Goal: Task Accomplishment & Management: Use online tool/utility

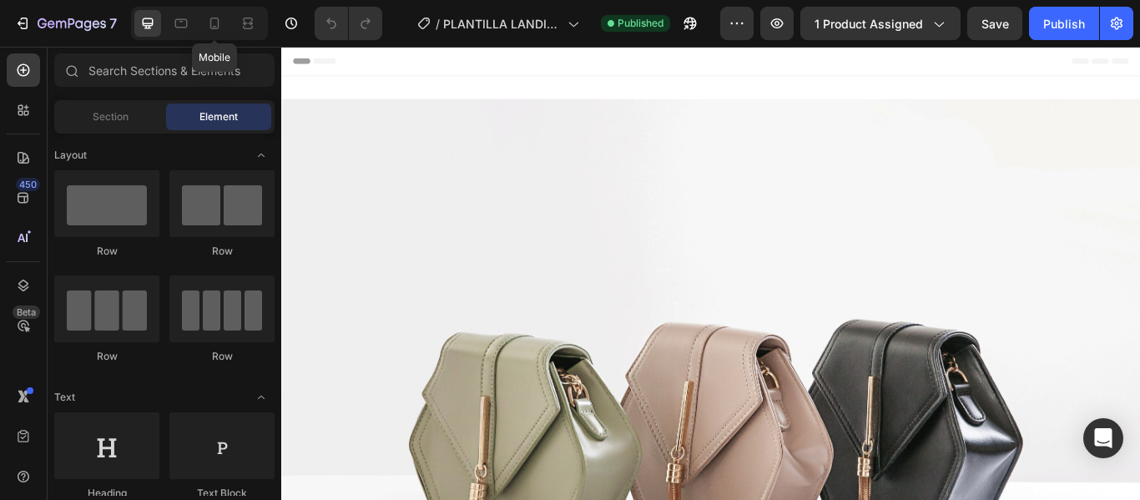
drag, startPoint x: 222, startPoint y: 22, endPoint x: 221, endPoint y: 44, distance: 22.6
click at [222, 23] on icon at bounding box center [214, 23] width 17 height 17
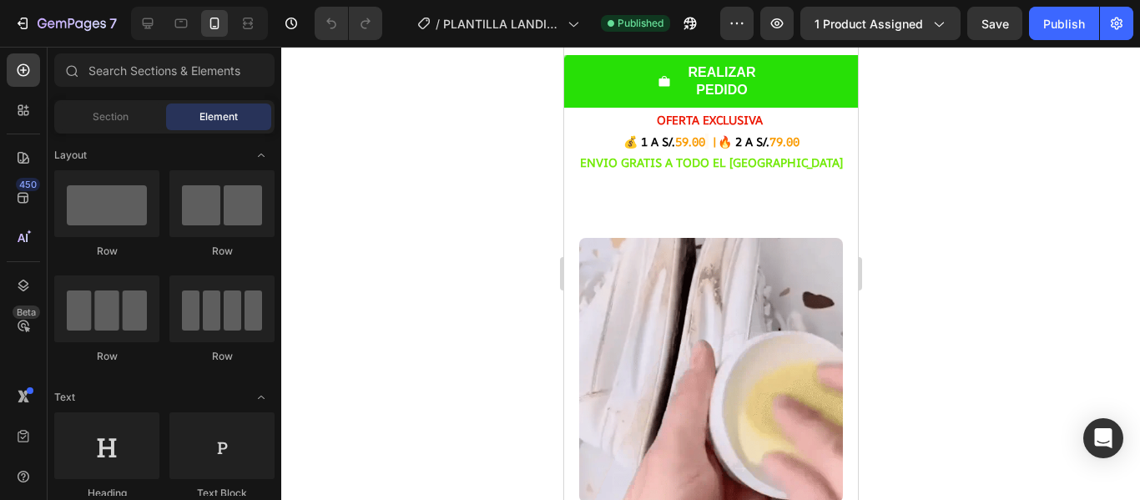
scroll to position [407, 0]
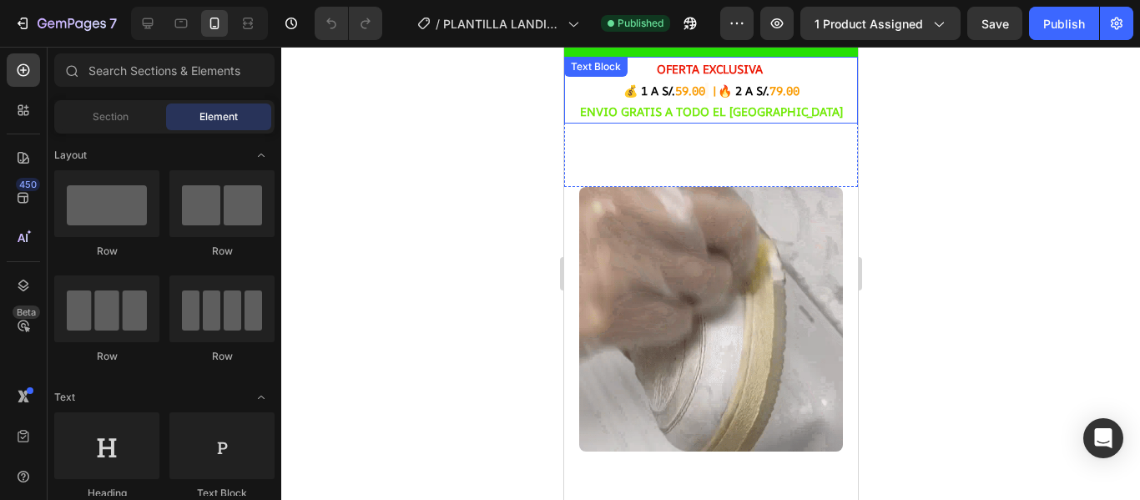
click at [675, 92] on span "59.00" at bounding box center [690, 91] width 30 height 16
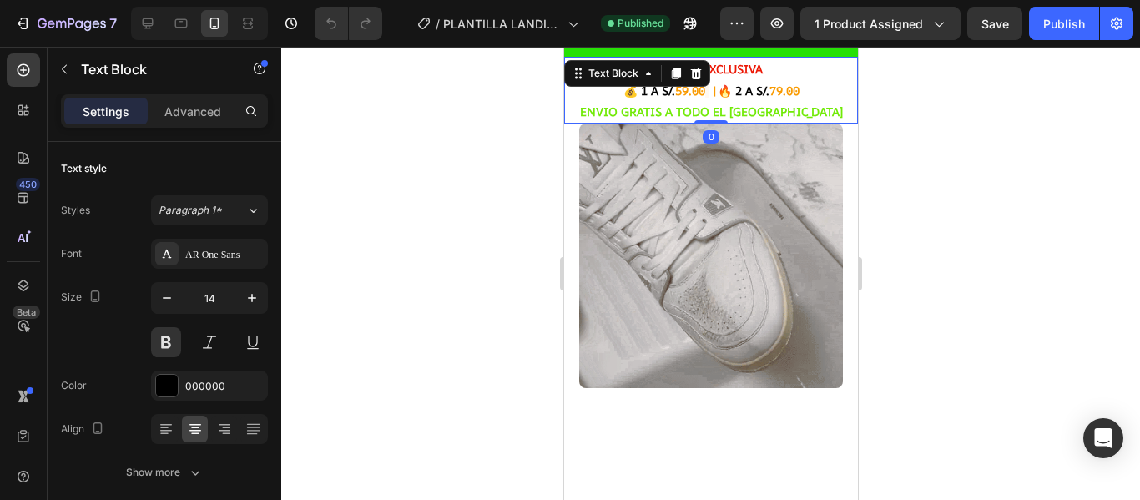
click at [675, 92] on span "59.00" at bounding box center [690, 91] width 30 height 16
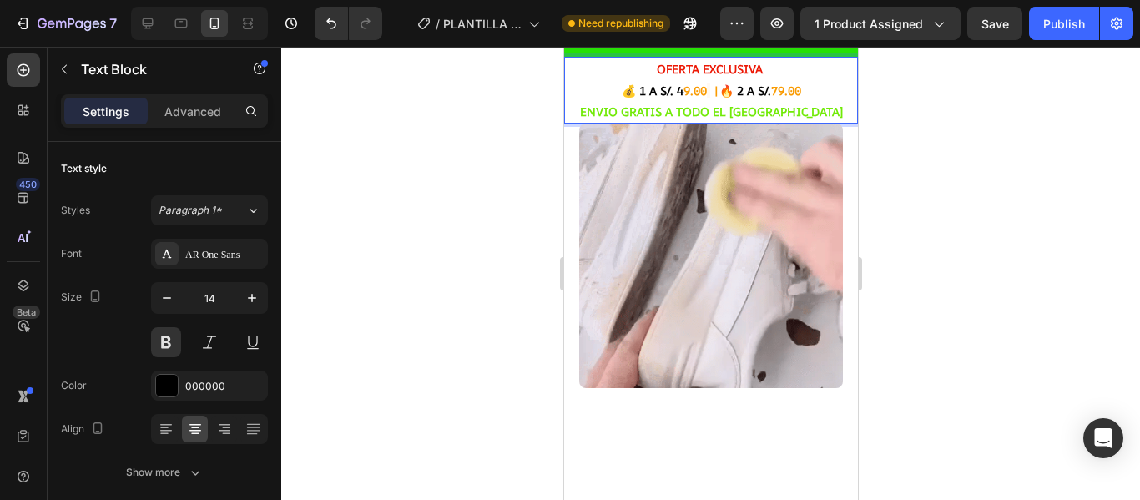
click at [774, 90] on span "79.00" at bounding box center [786, 91] width 30 height 16
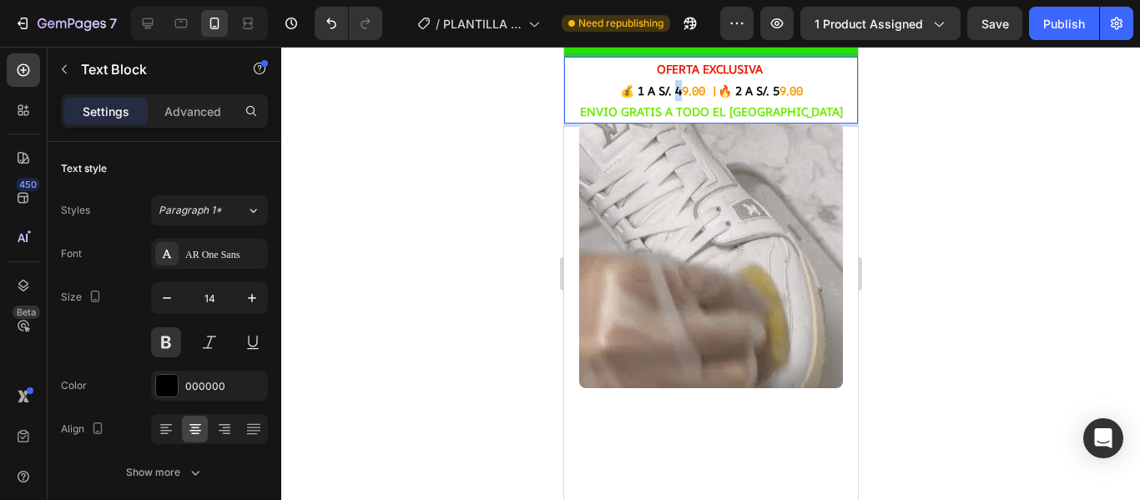
click at [667, 92] on p "💰 1 A S/. 4 9.00 | 🔥 2 A S/. 5 9.00" at bounding box center [710, 90] width 291 height 21
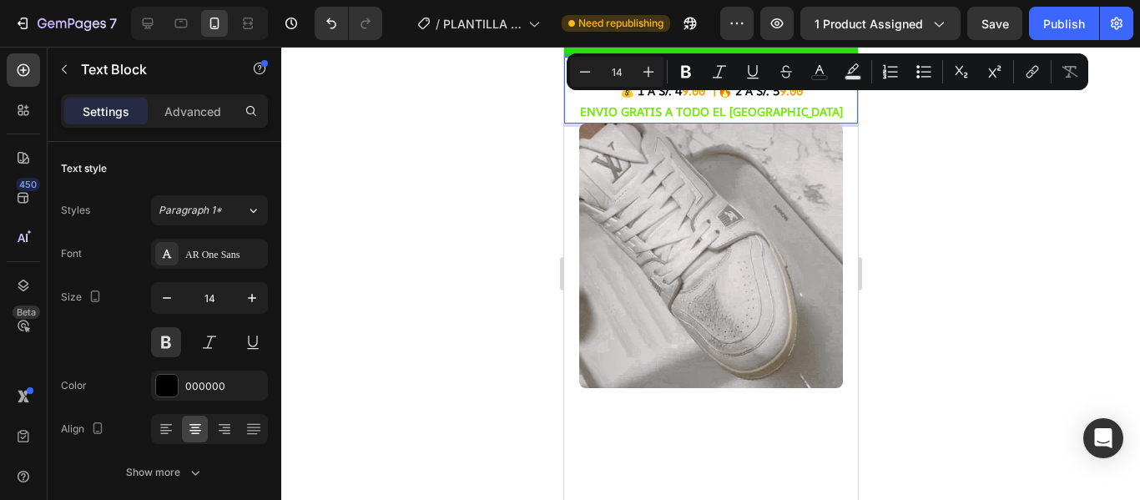
click at [690, 90] on span "9.00" at bounding box center [692, 91] width 23 height 16
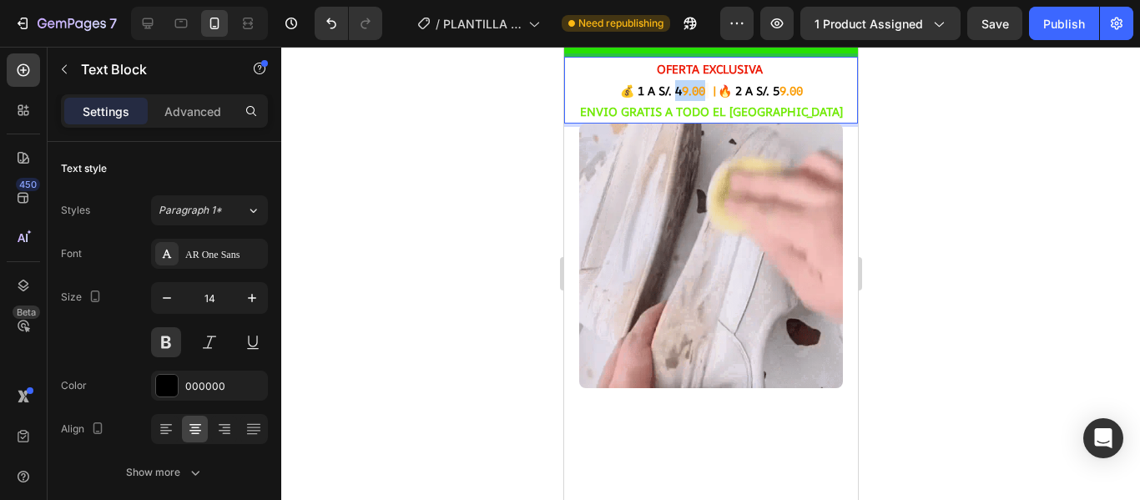
click at [683, 91] on span "9.00" at bounding box center [692, 91] width 23 height 16
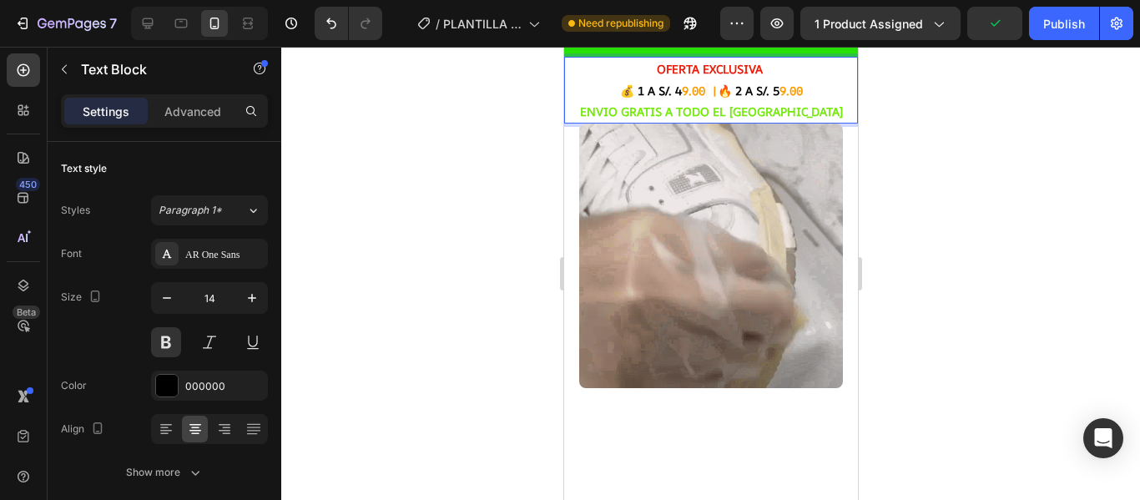
click at [711, 91] on span "|" at bounding box center [714, 91] width 6 height 16
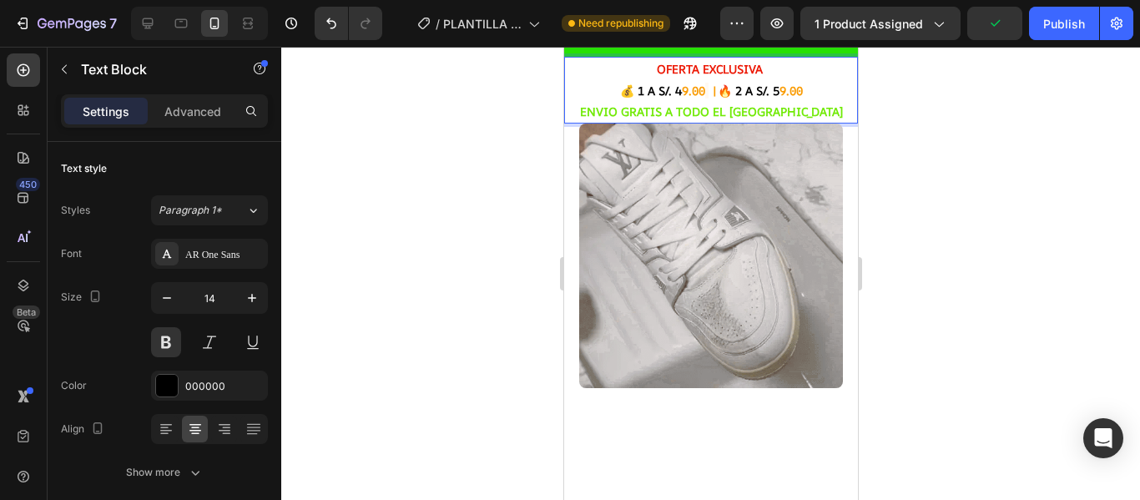
click at [705, 93] on strong "Rich Text Editor. Editing area: main" at bounding box center [706, 91] width 3 height 16
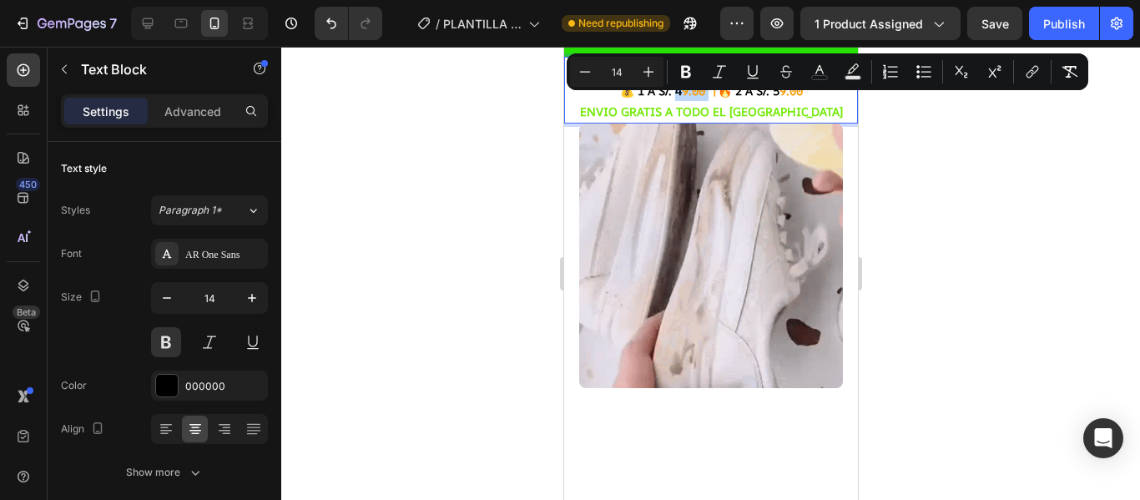
click at [690, 94] on p "💰 1 A S/. 4 9.00 | 🔥 2 A S/. 5 9.00" at bounding box center [710, 90] width 291 height 21
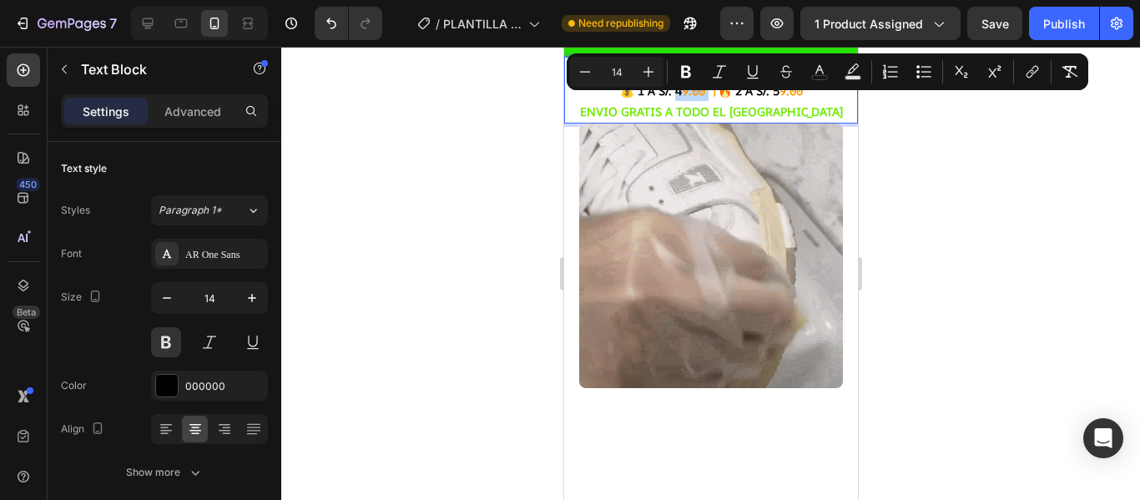
click at [690, 94] on span "9.00" at bounding box center [692, 91] width 23 height 16
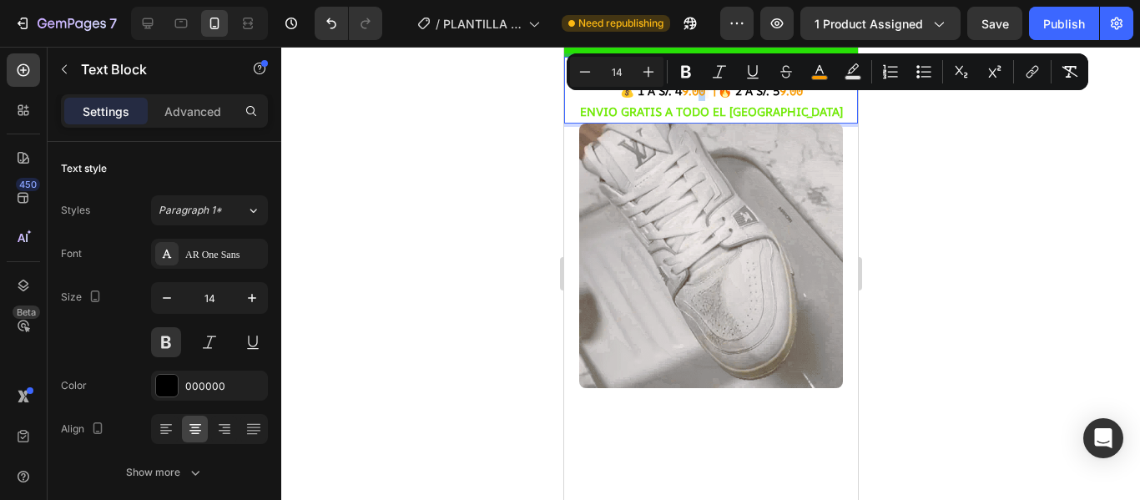
click at [692, 91] on span "9.00" at bounding box center [692, 91] width 23 height 16
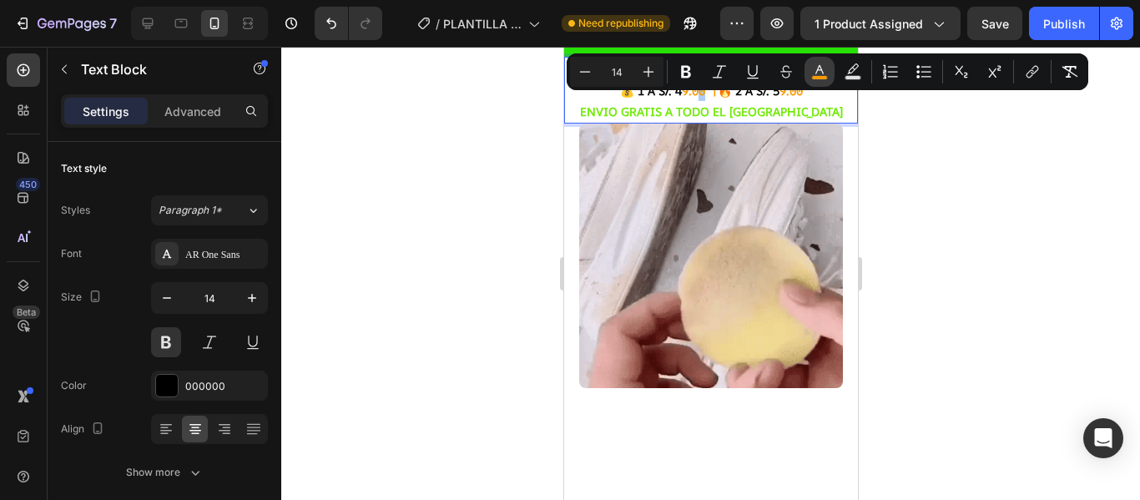
click at [824, 76] on rect "Editor contextual toolbar" at bounding box center [820, 78] width 16 height 4
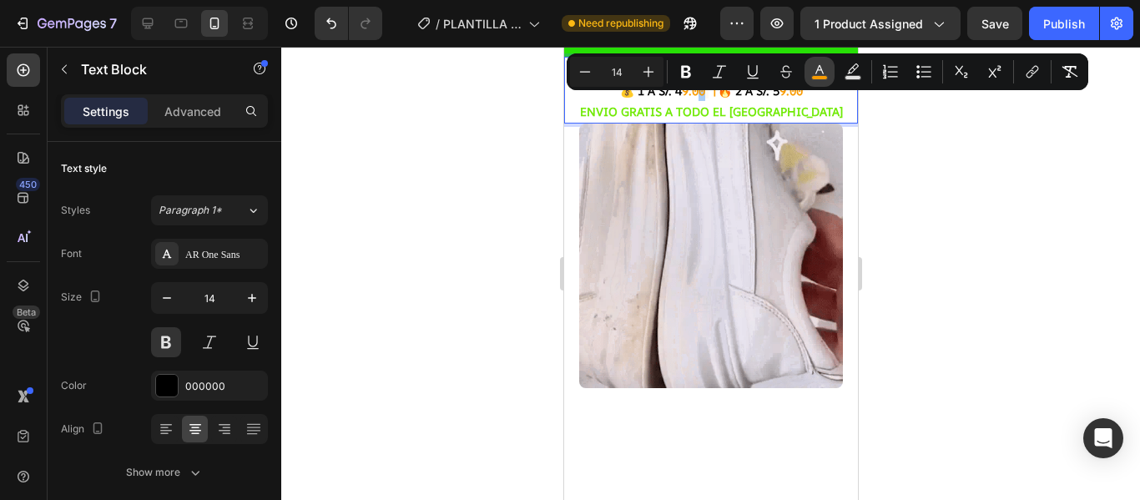
type input "F99B02"
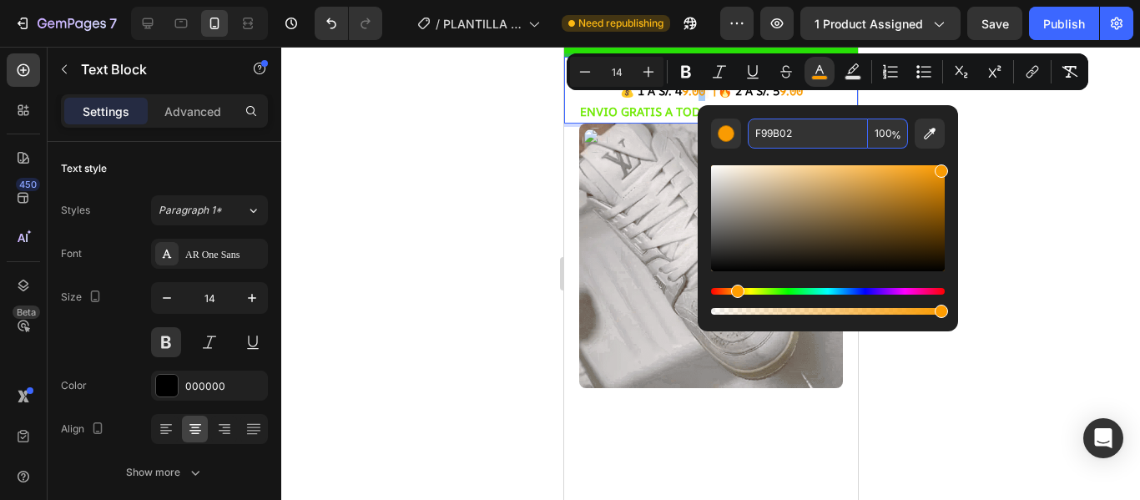
copy span "0"
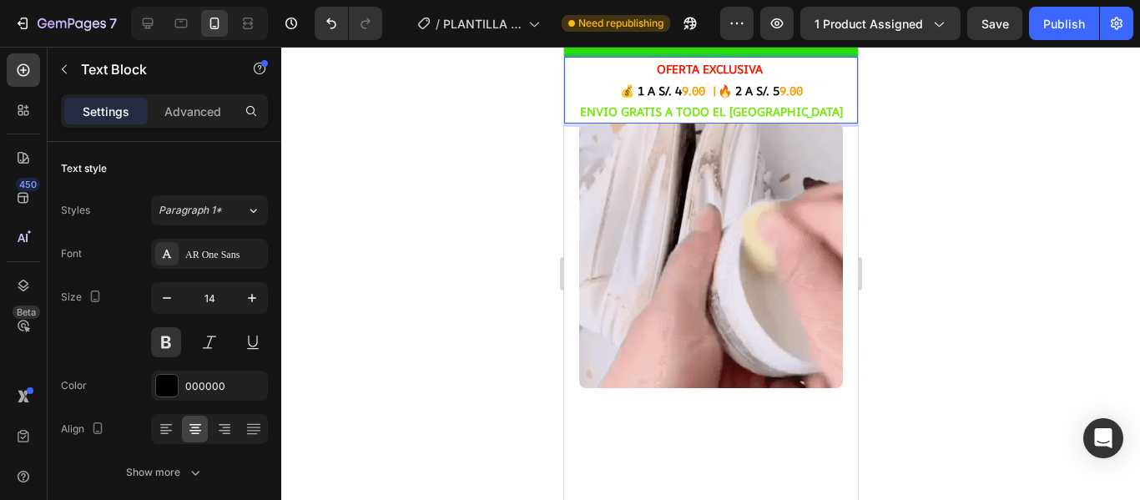
click at [681, 97] on span "9.00" at bounding box center [692, 91] width 23 height 16
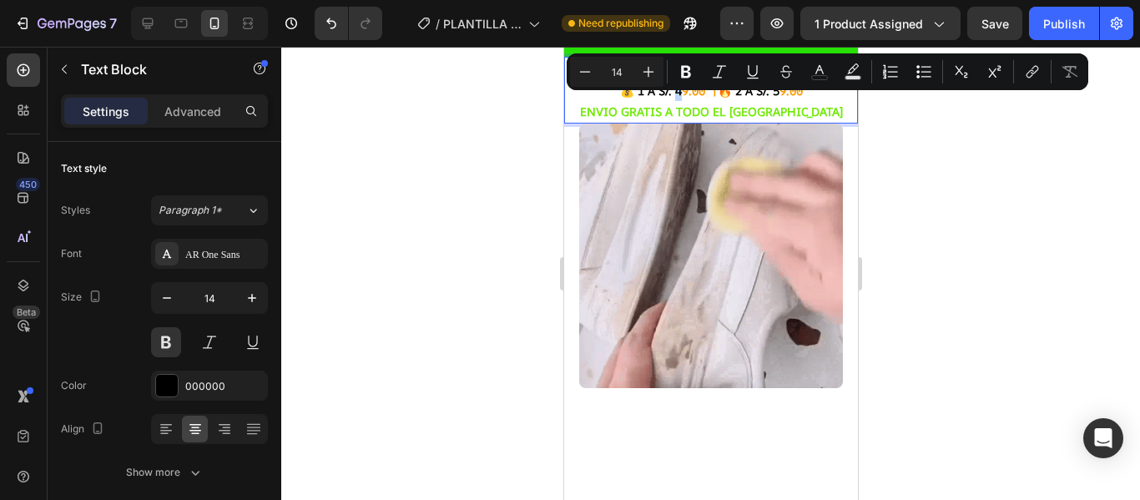
click at [665, 93] on p "💰 1 A S/. 4 9.00 | 🔥 2 A S/. 5 9.00" at bounding box center [710, 90] width 291 height 21
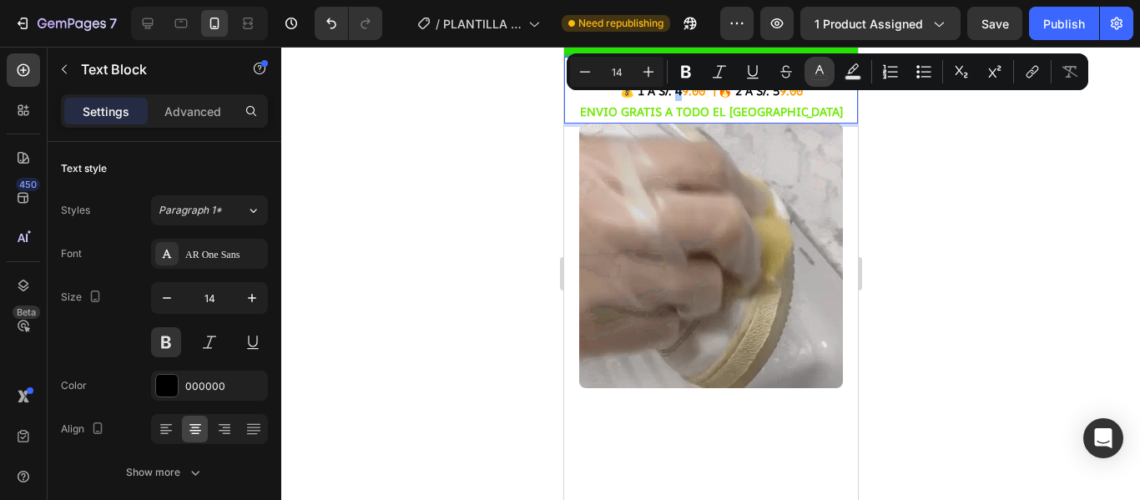
click at [819, 77] on icon "Editor contextual toolbar" at bounding box center [820, 71] width 17 height 17
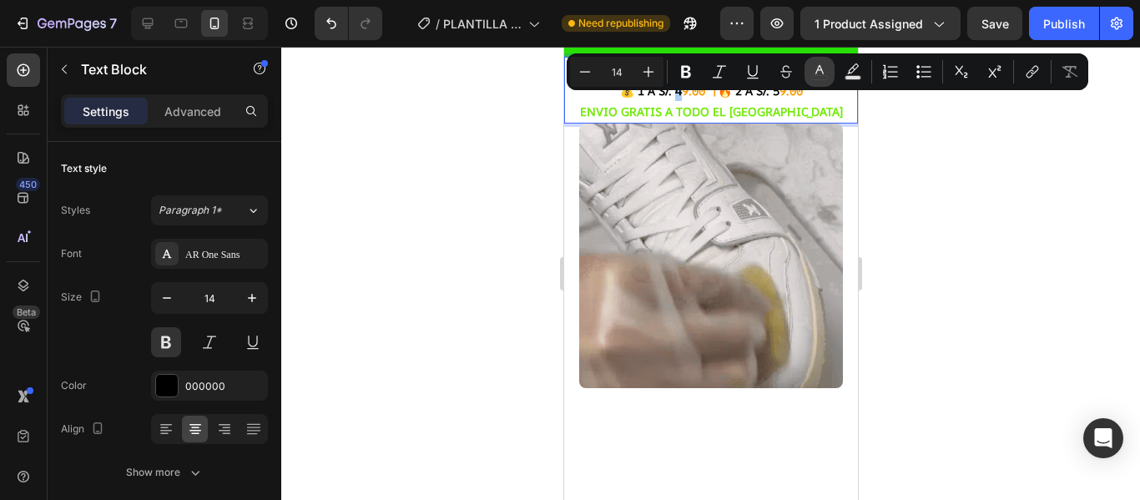
type input "000000"
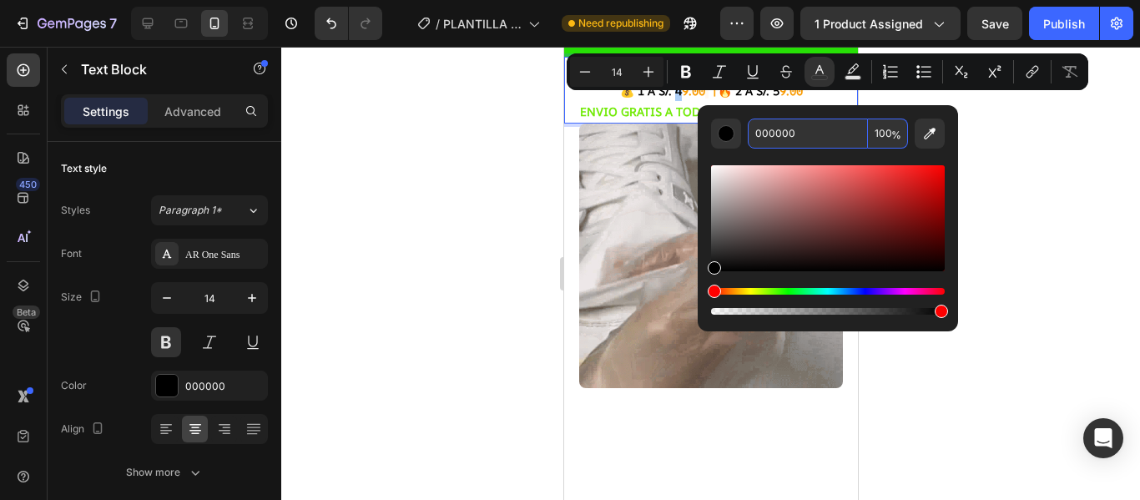
paste input "F99B02"
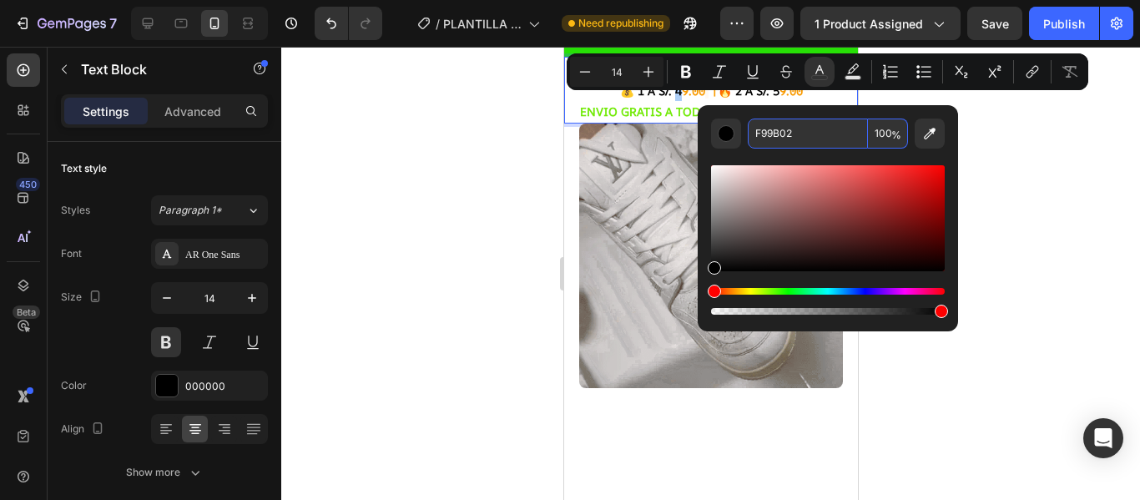
type input "F99B02"
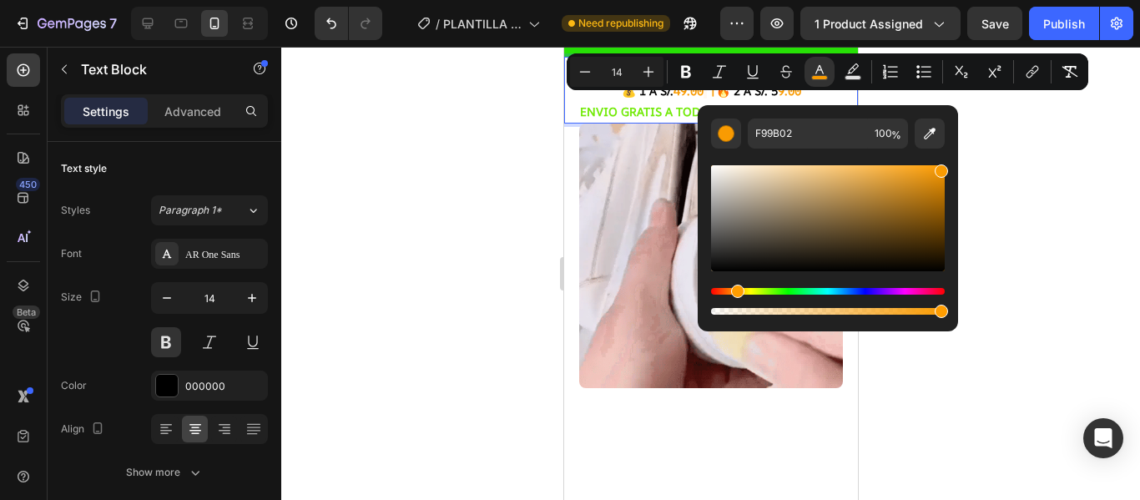
click at [976, 139] on div at bounding box center [710, 273] width 859 height 453
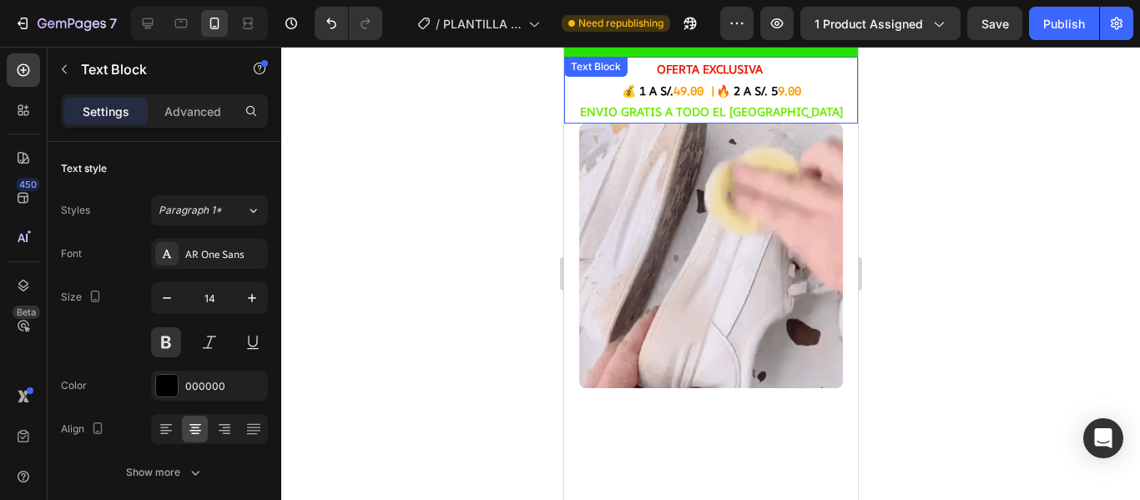
click at [772, 91] on p "💰 1 A S/. 49.00 | 🔥 2 A S/. 5 9.00" at bounding box center [710, 90] width 291 height 21
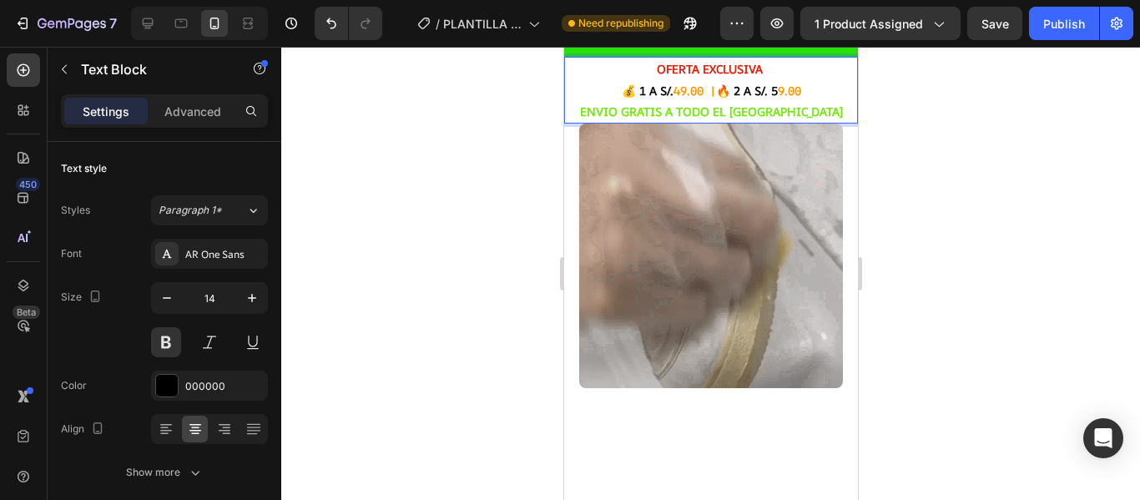
click at [777, 90] on span "9.00" at bounding box center [788, 91] width 23 height 16
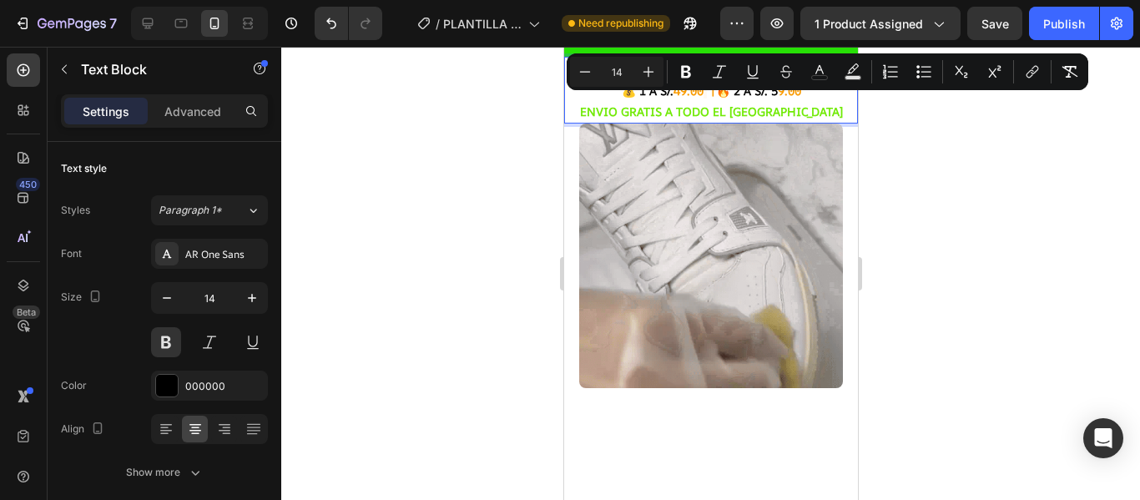
click at [777, 90] on span "9.00" at bounding box center [788, 91] width 23 height 16
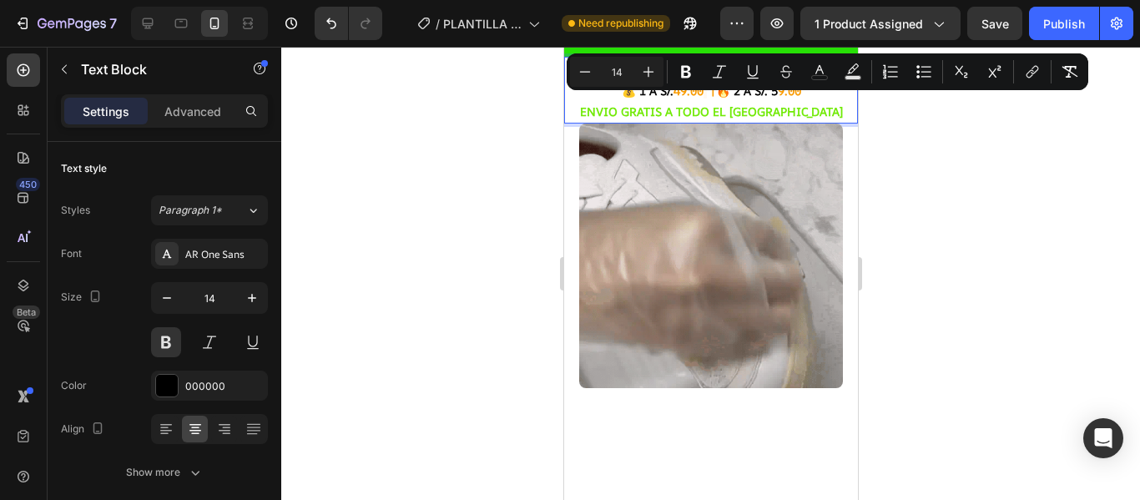
click at [780, 97] on span "9.00" at bounding box center [788, 91] width 23 height 16
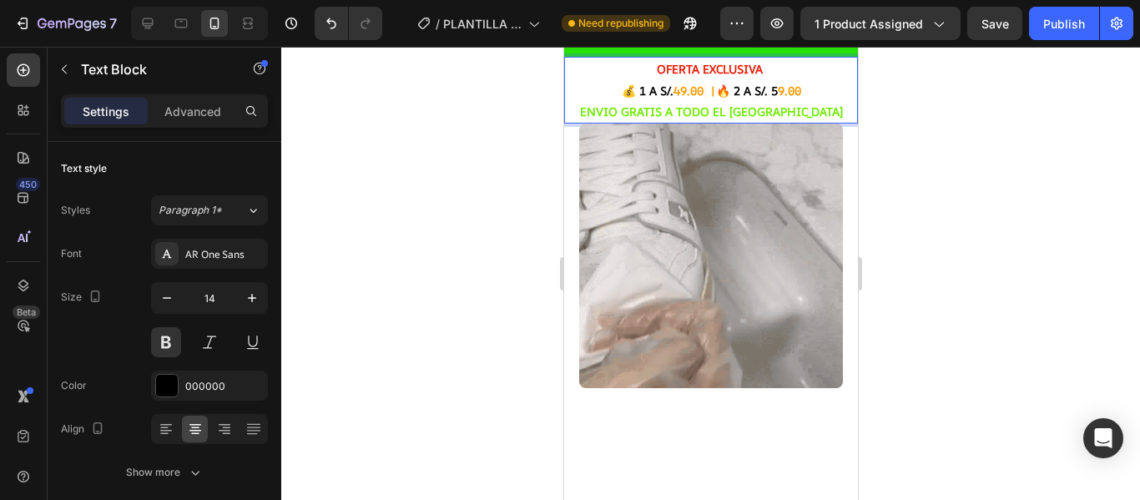
click at [777, 89] on span "9.00" at bounding box center [788, 91] width 23 height 16
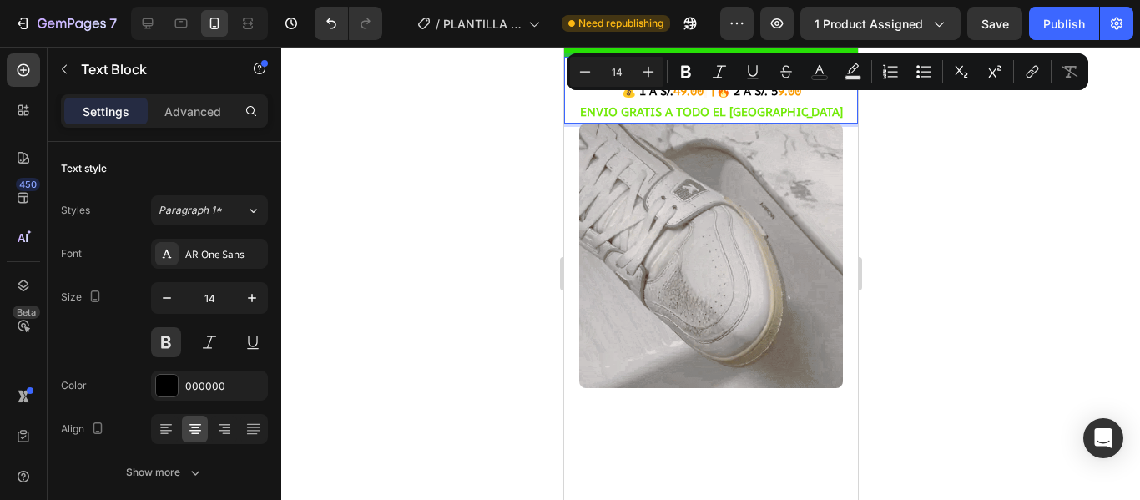
drag, startPoint x: 775, startPoint y: 89, endPoint x: 1337, endPoint y: 136, distance: 563.8
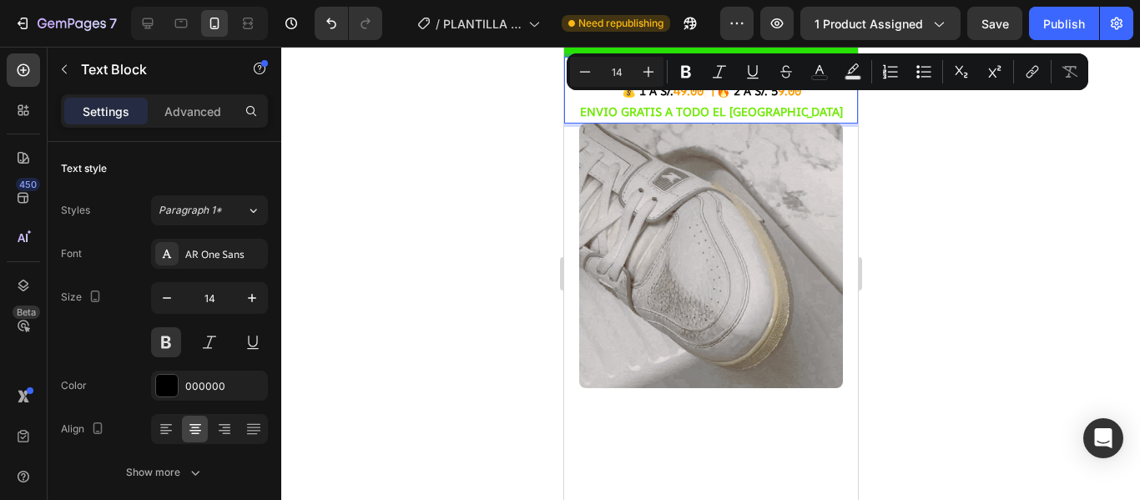
click at [772, 89] on p "💰 1 A S/. 49.00 | 🔥 2 A S/. 5 9.00" at bounding box center [710, 90] width 291 height 21
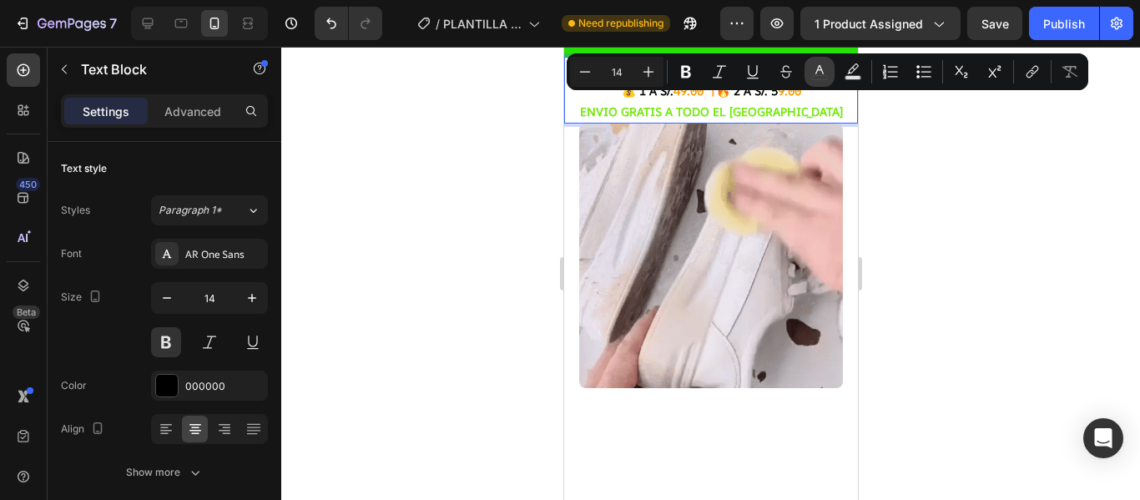
click at [825, 81] on button "color" at bounding box center [820, 72] width 30 height 30
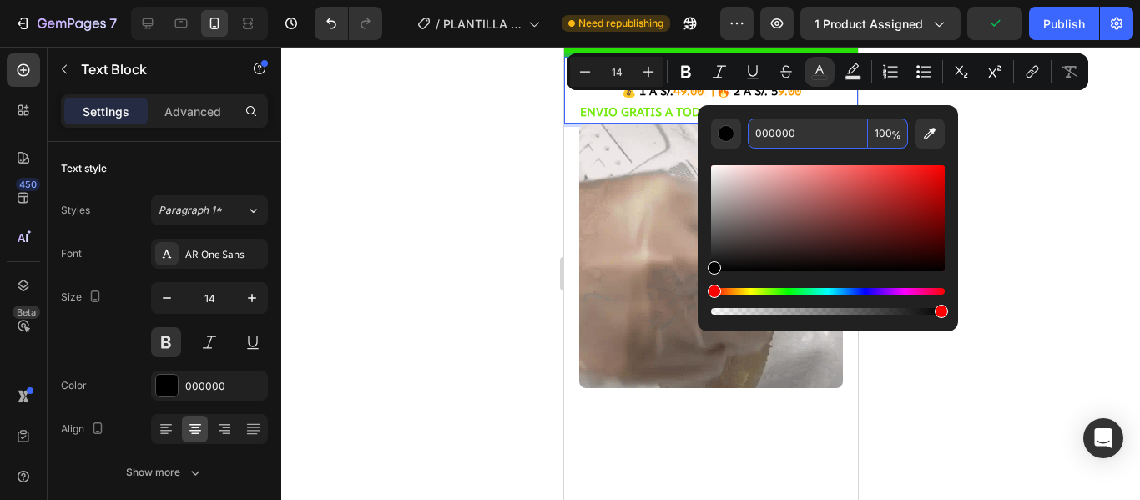
paste input "F99B02"
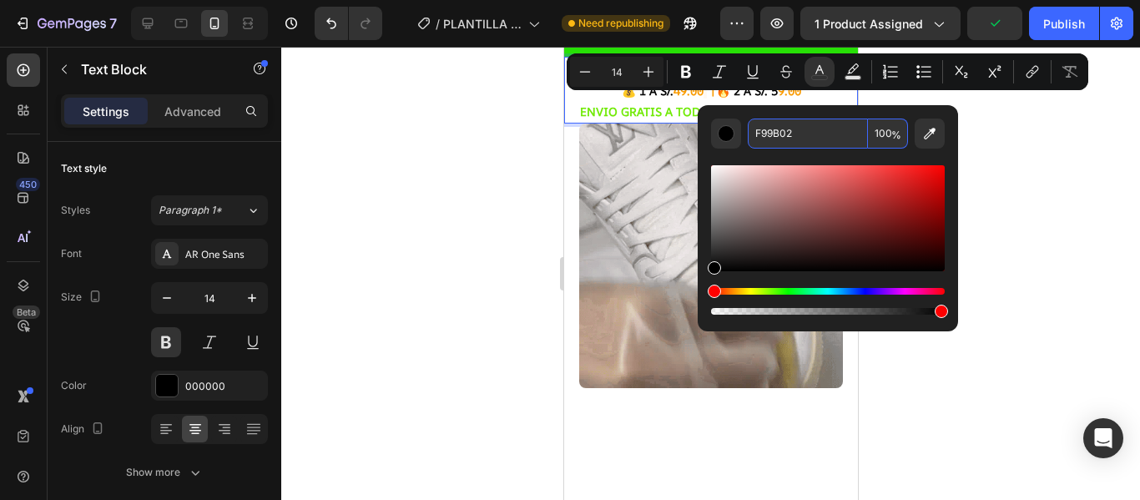
type input "F99B02"
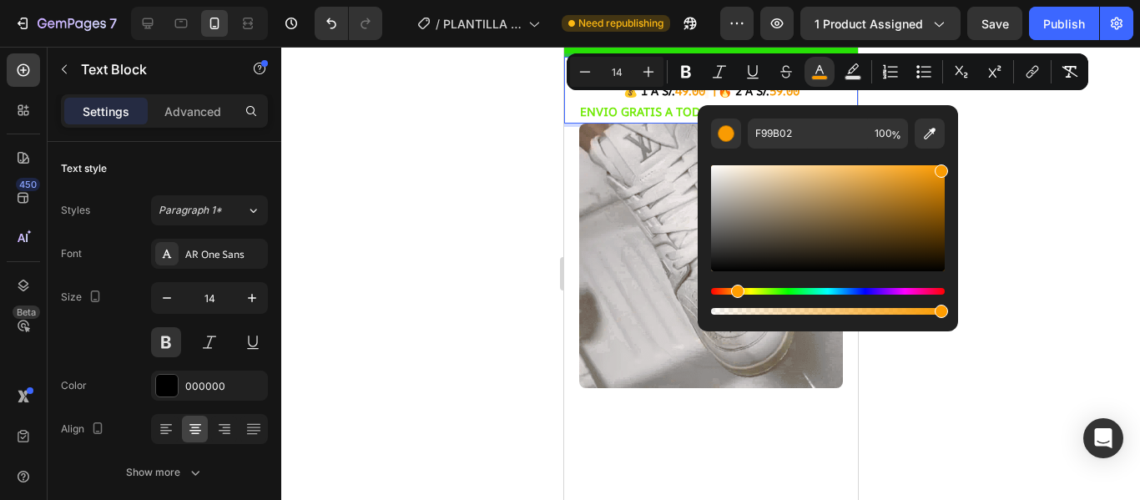
click at [969, 115] on div at bounding box center [710, 273] width 859 height 453
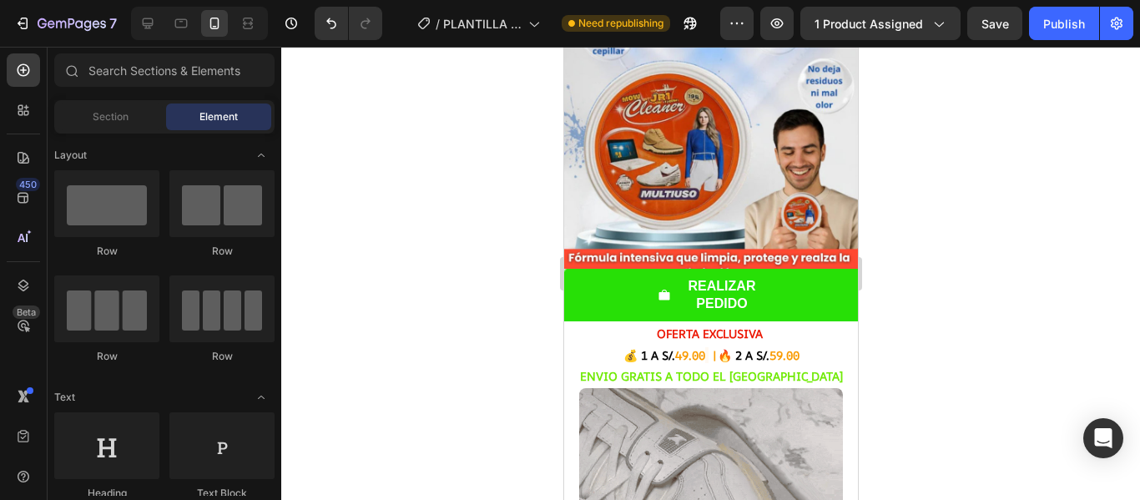
scroll to position [137, 0]
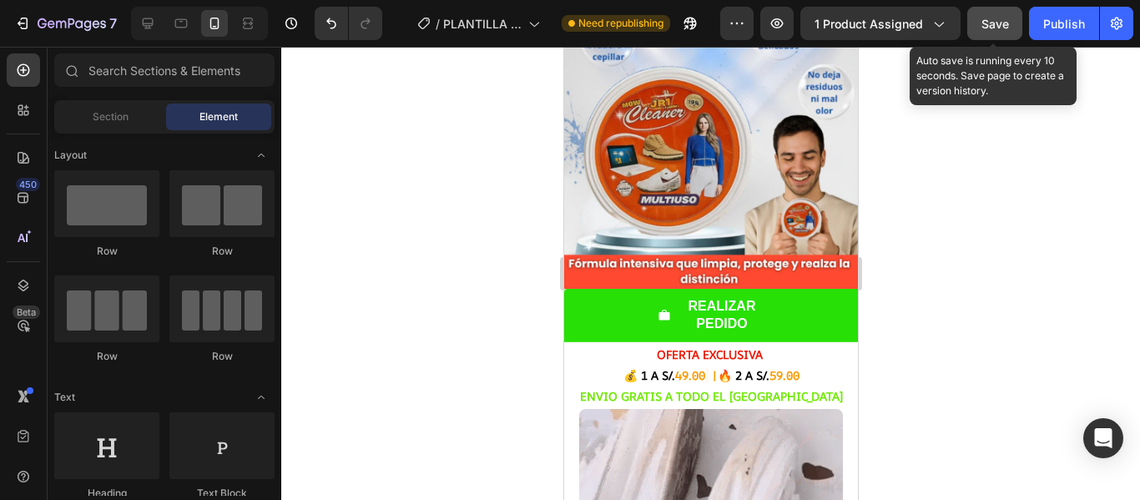
click at [983, 28] on span "Save" at bounding box center [996, 24] width 28 height 14
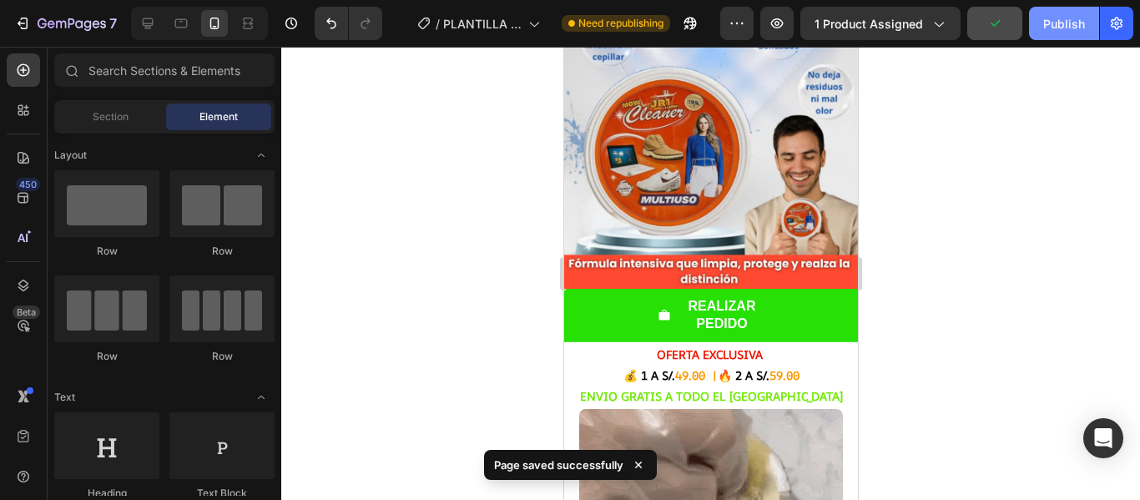
click at [1055, 21] on div "Publish" at bounding box center [1065, 24] width 42 height 18
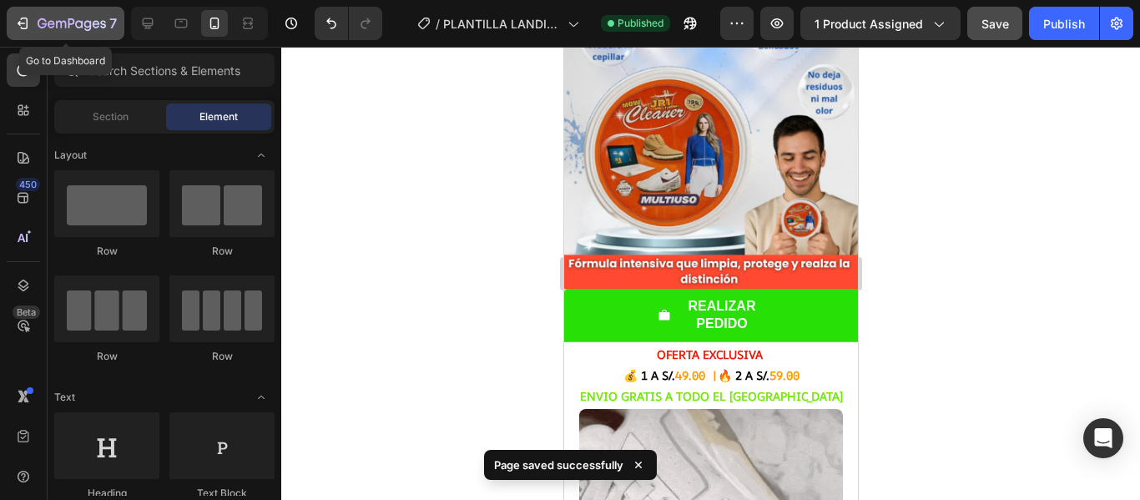
click at [19, 18] on icon "button" at bounding box center [22, 23] width 17 height 17
